Goal: Find specific page/section

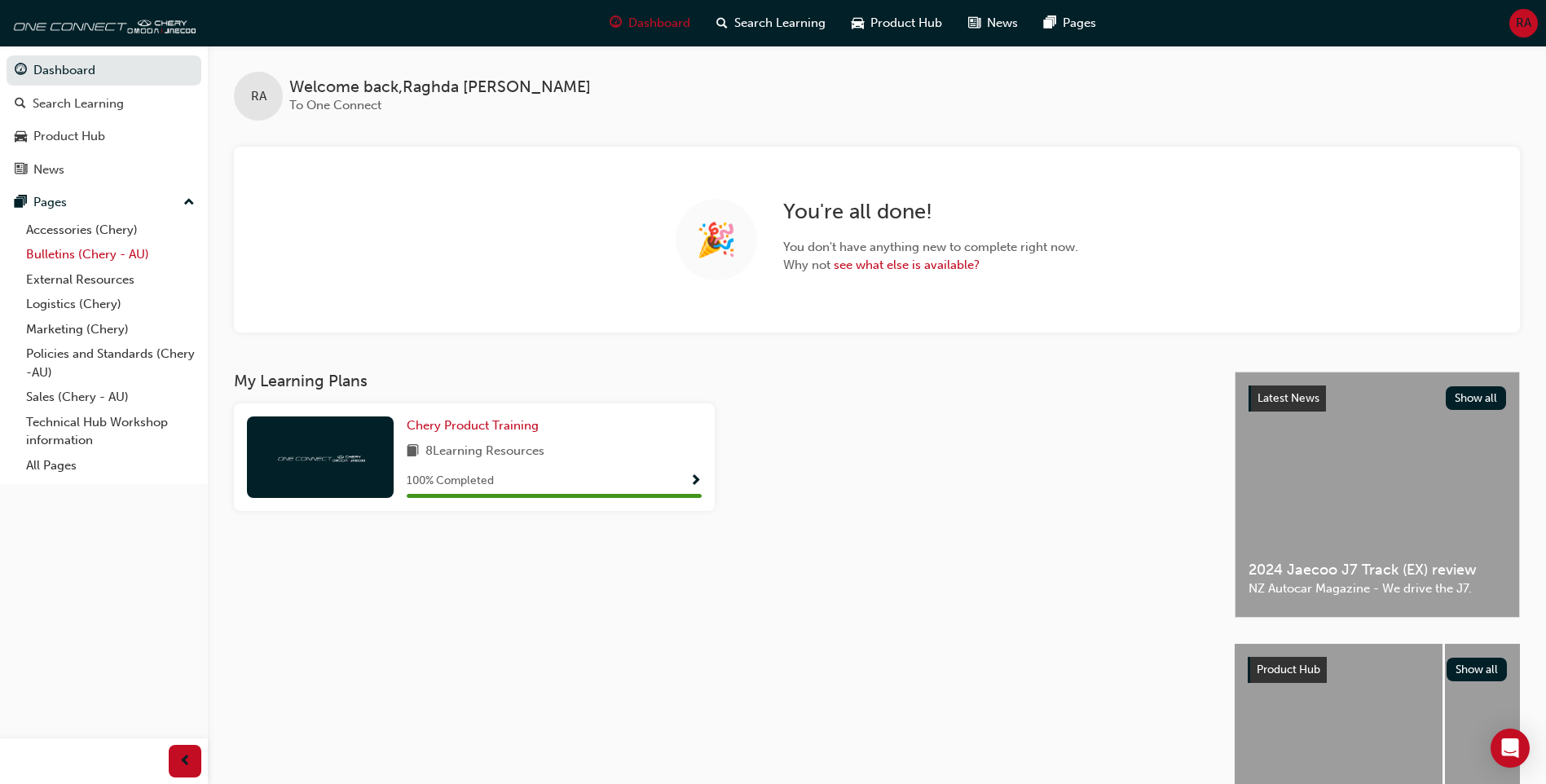
click at [119, 257] on link "Bulletins (Chery - AU)" at bounding box center [110, 254] width 181 height 25
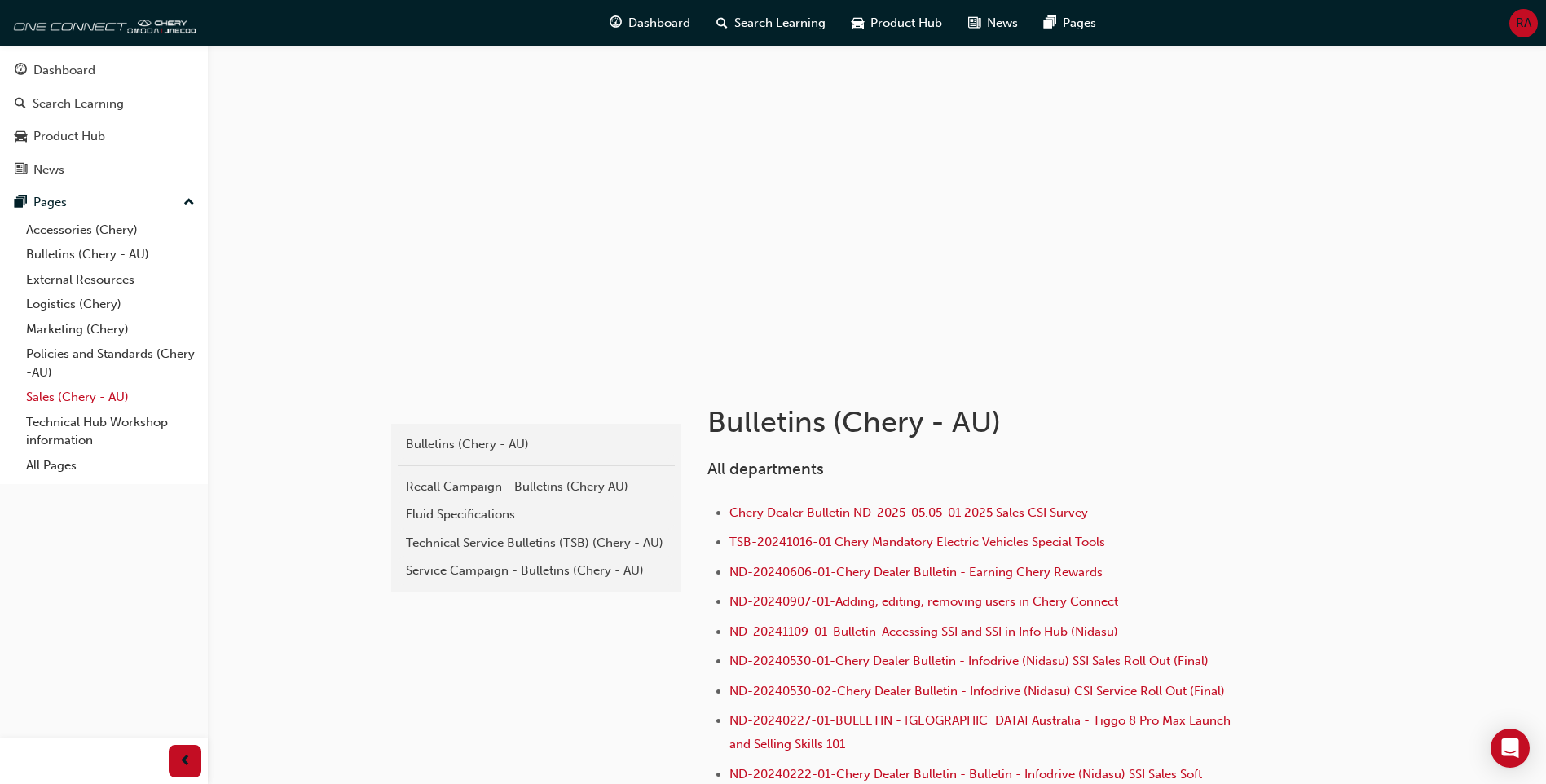
click at [77, 398] on link "Sales (Chery - AU)" at bounding box center [110, 396] width 181 height 25
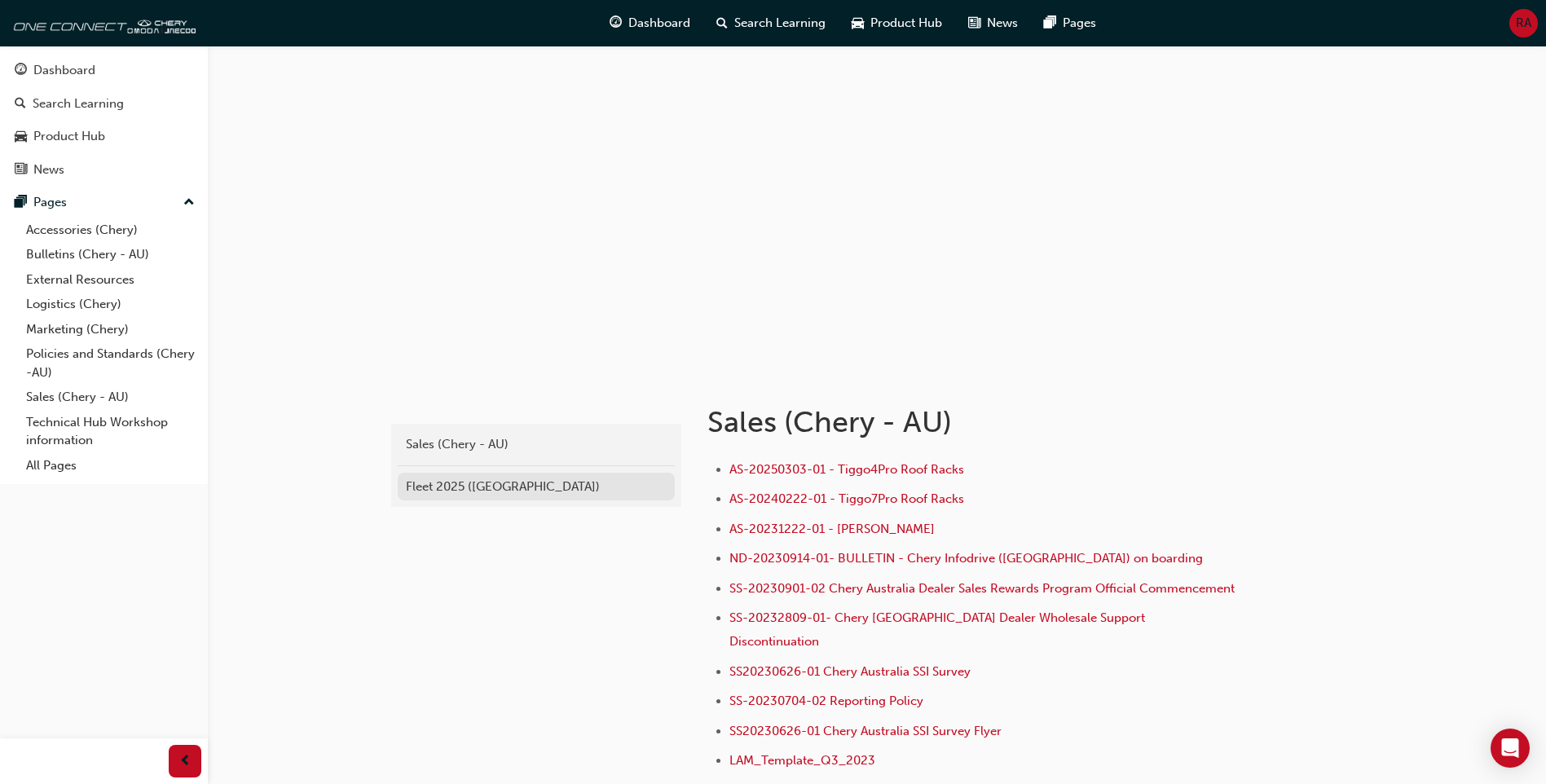
click at [439, 483] on div "Fleet 2025 ([GEOGRAPHIC_DATA])" at bounding box center [536, 486] width 261 height 19
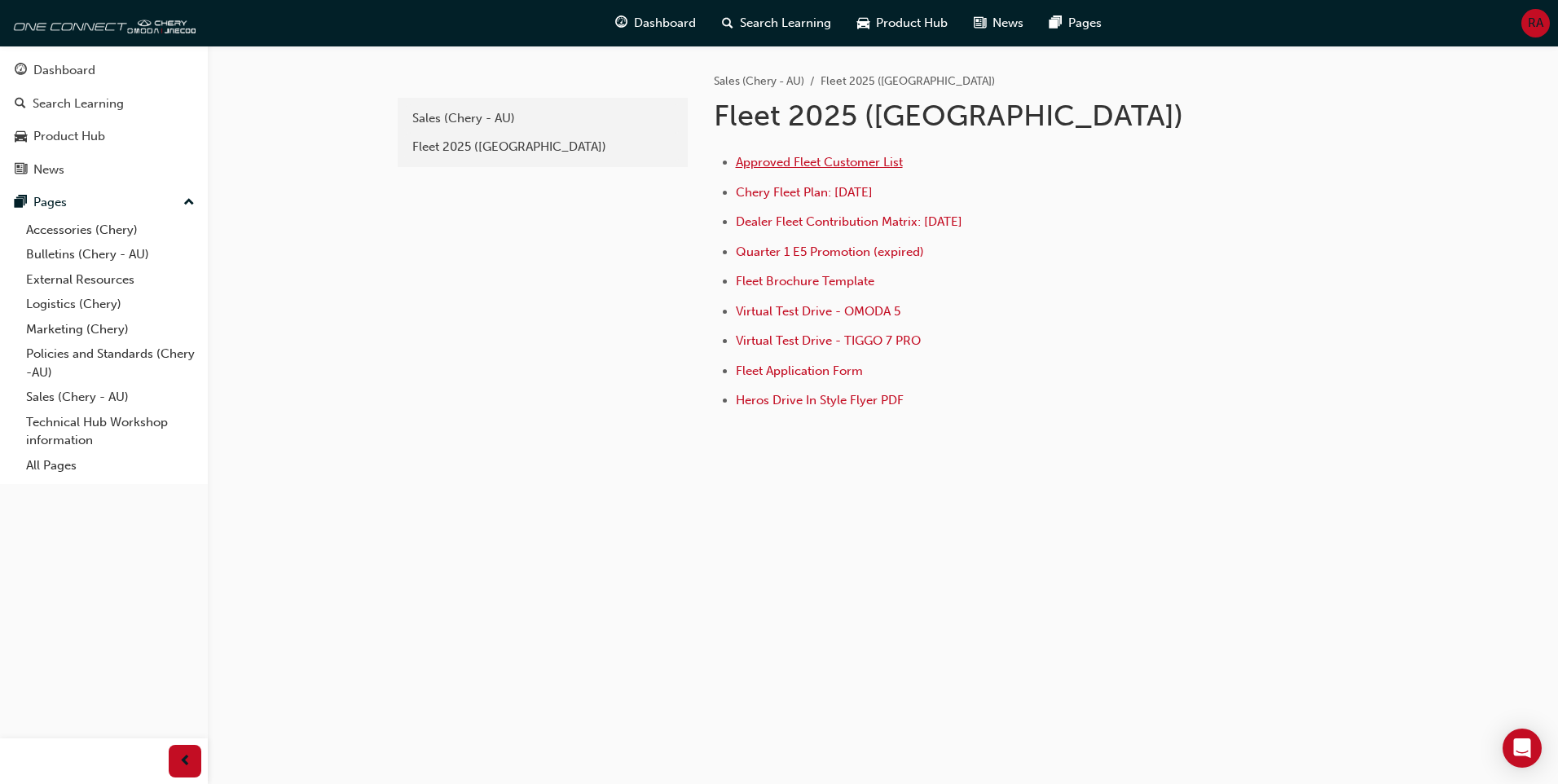
click at [764, 159] on span "Approved Fleet Customer List" at bounding box center [819, 162] width 167 height 15
